Goal: Transaction & Acquisition: Purchase product/service

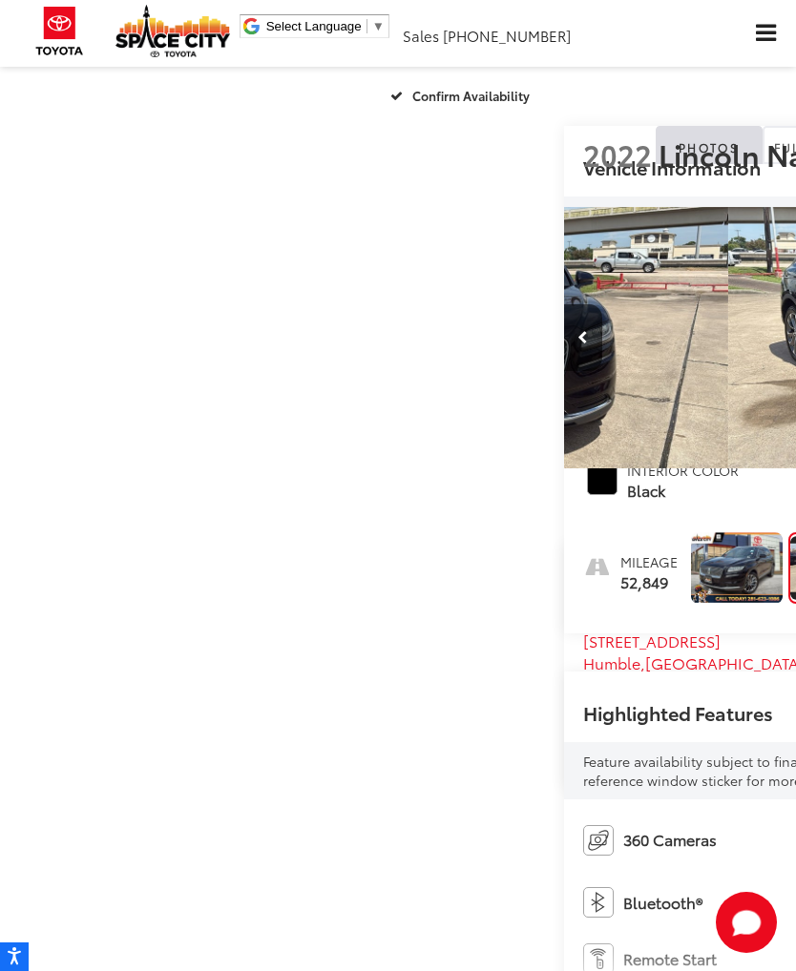
scroll to position [0, 796]
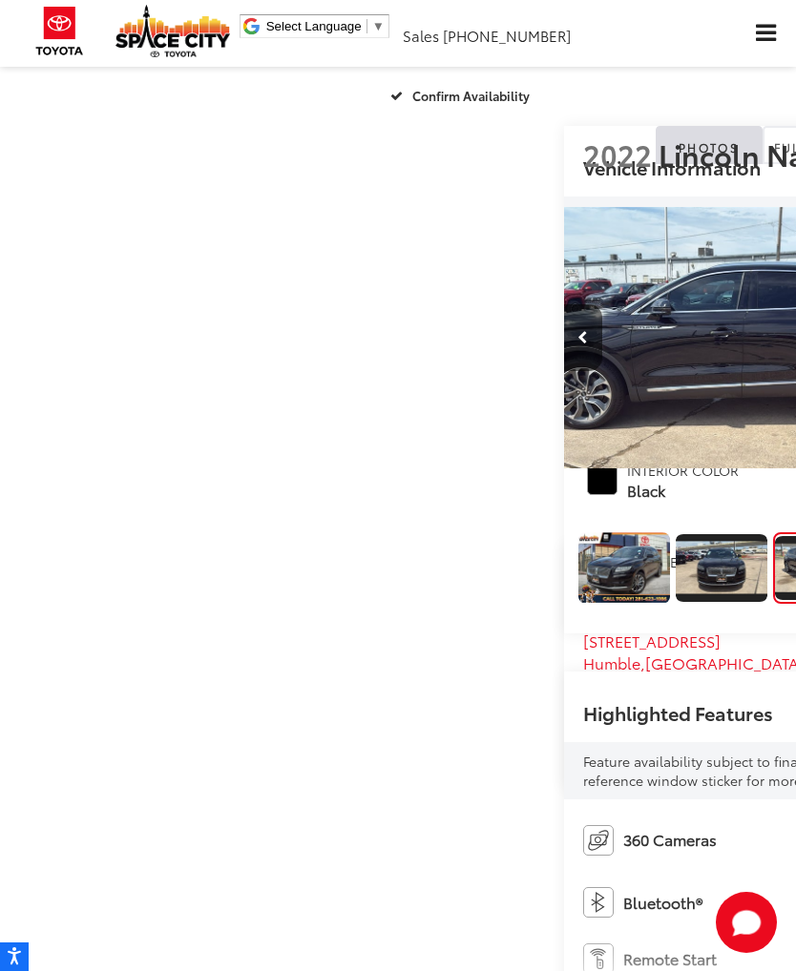
scroll to position [0, 1591]
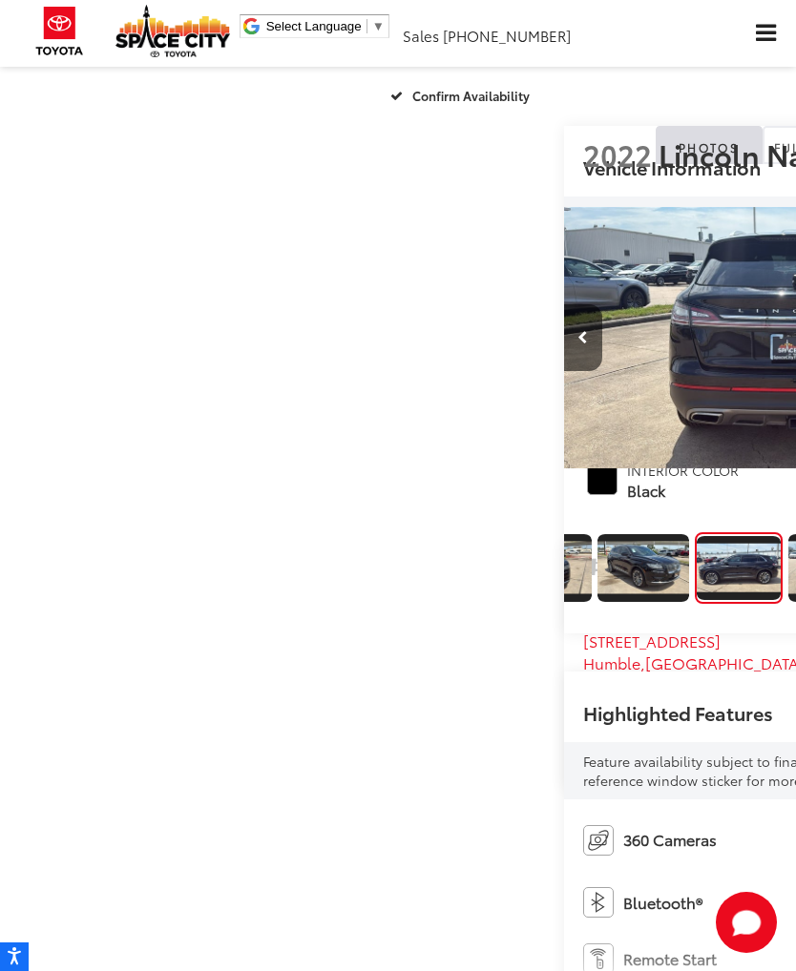
scroll to position [0, 2387]
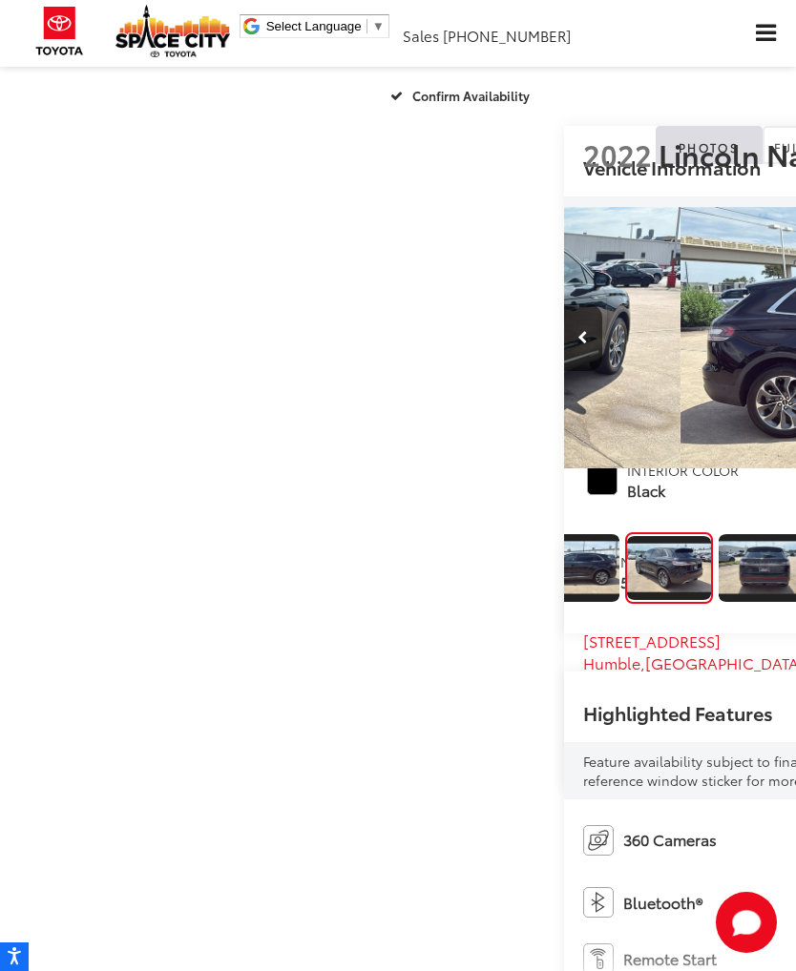
scroll to position [0, 474]
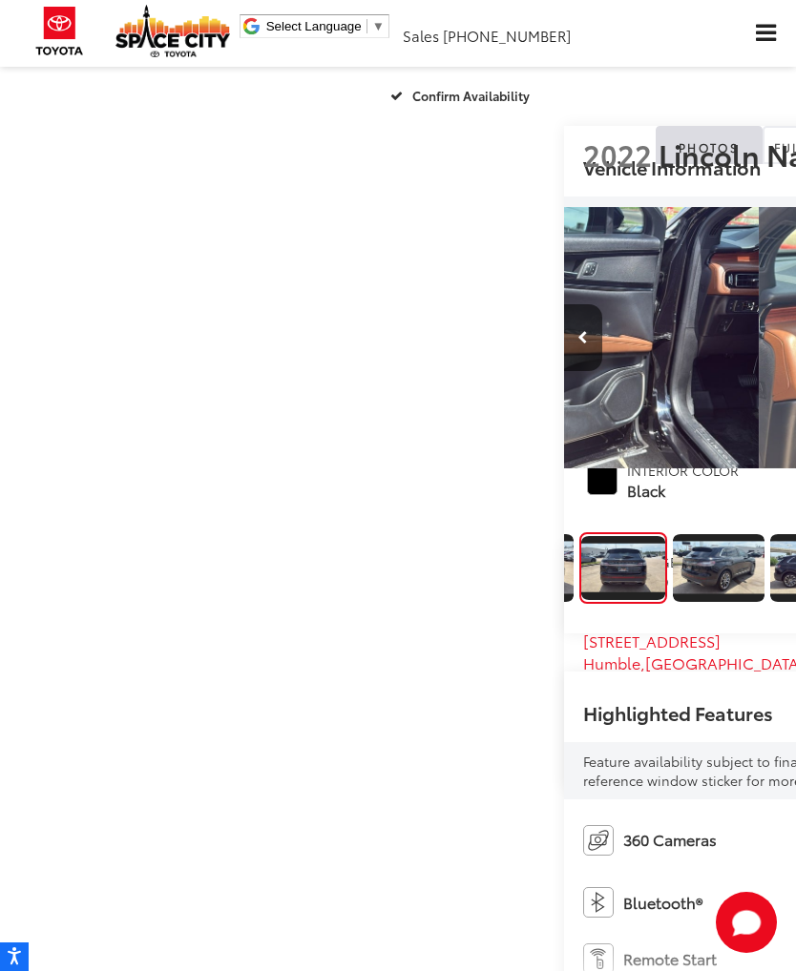
scroll to position [0, 641]
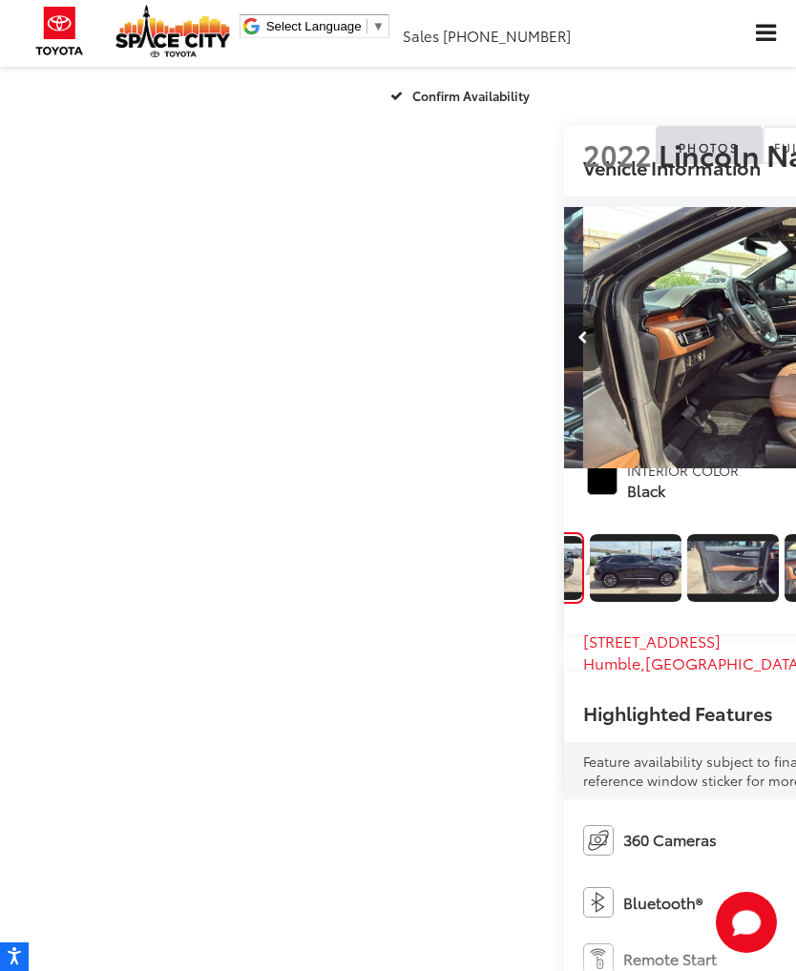
scroll to position [0, 4774]
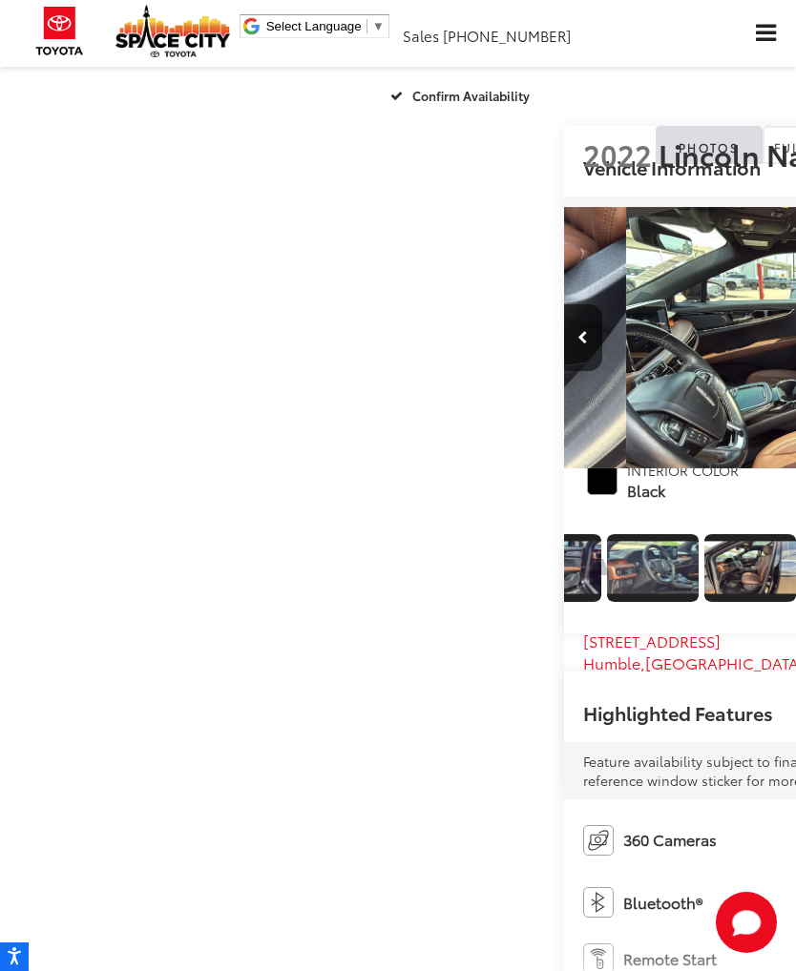
scroll to position [0, 5570]
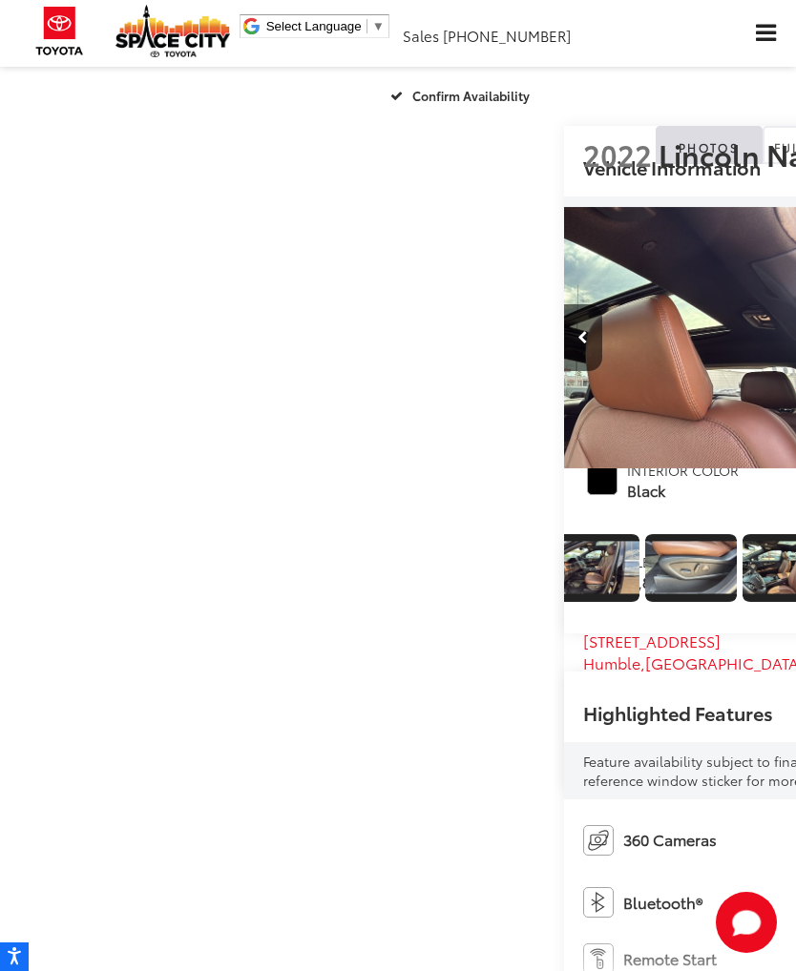
scroll to position [0, 0]
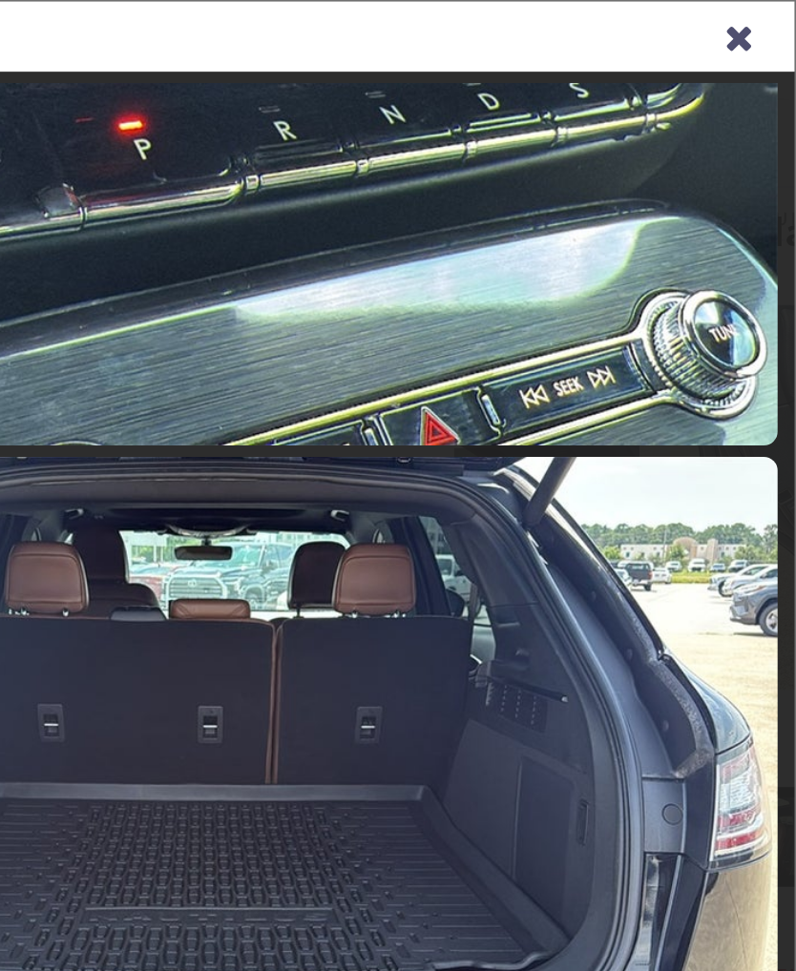
click at [747, 24] on icon "Close gallery" at bounding box center [756, 23] width 19 height 25
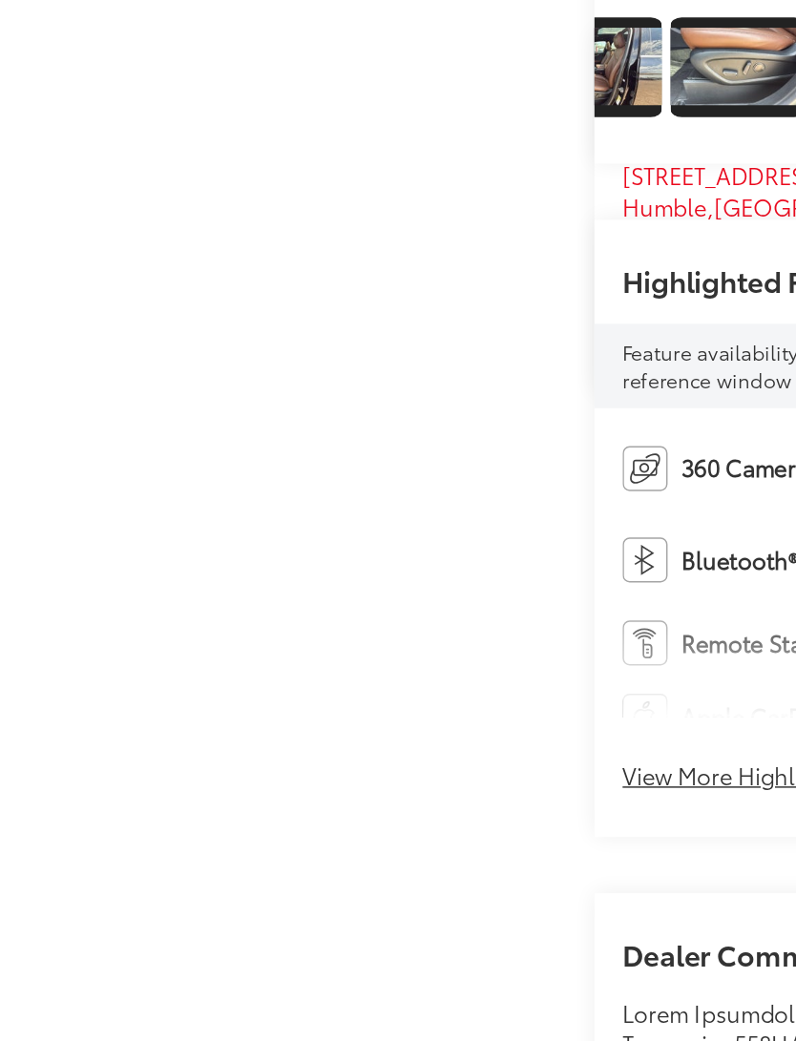
scroll to position [189, 0]
click at [583, 83] on span "[DATE] Price:" at bounding box center [796, 73] width 426 height 19
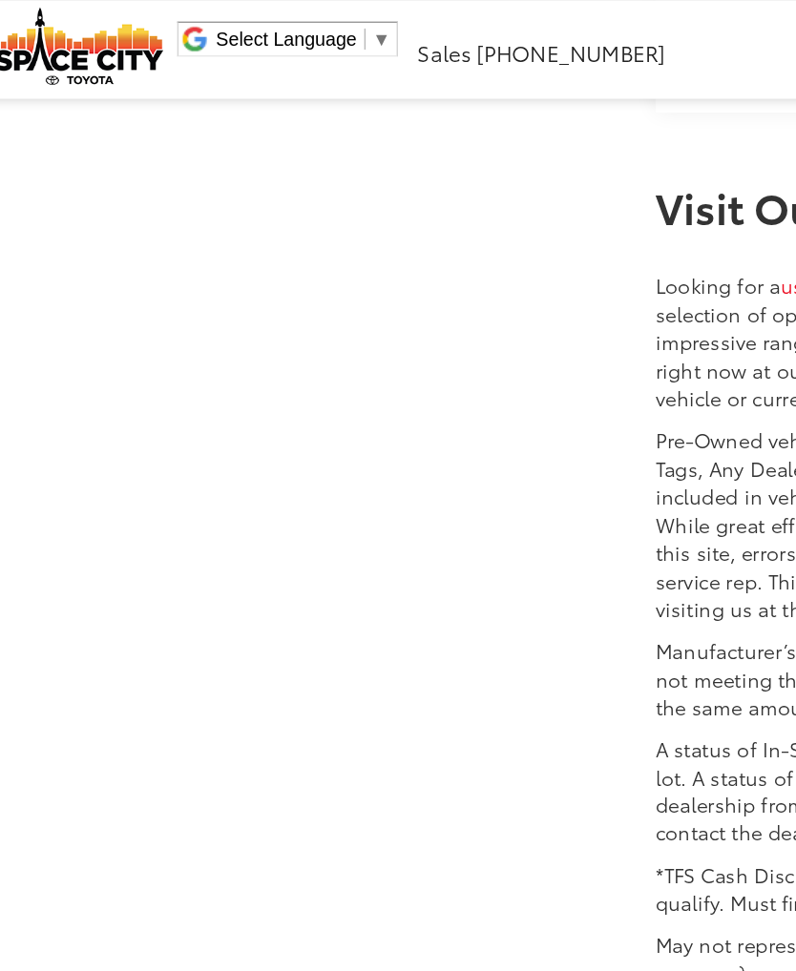
scroll to position [3518, 0]
